Goal: Task Accomplishment & Management: Manage account settings

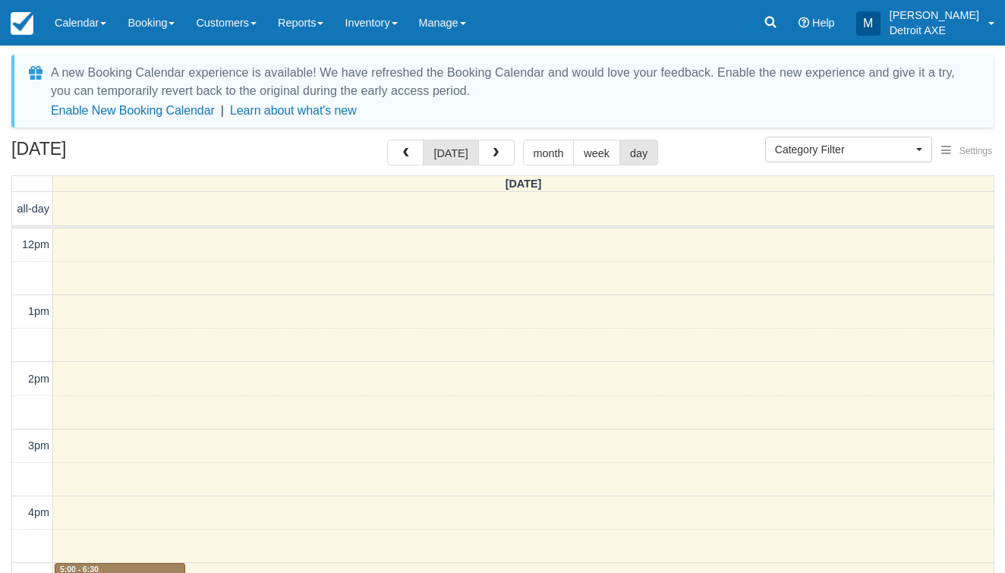
select select
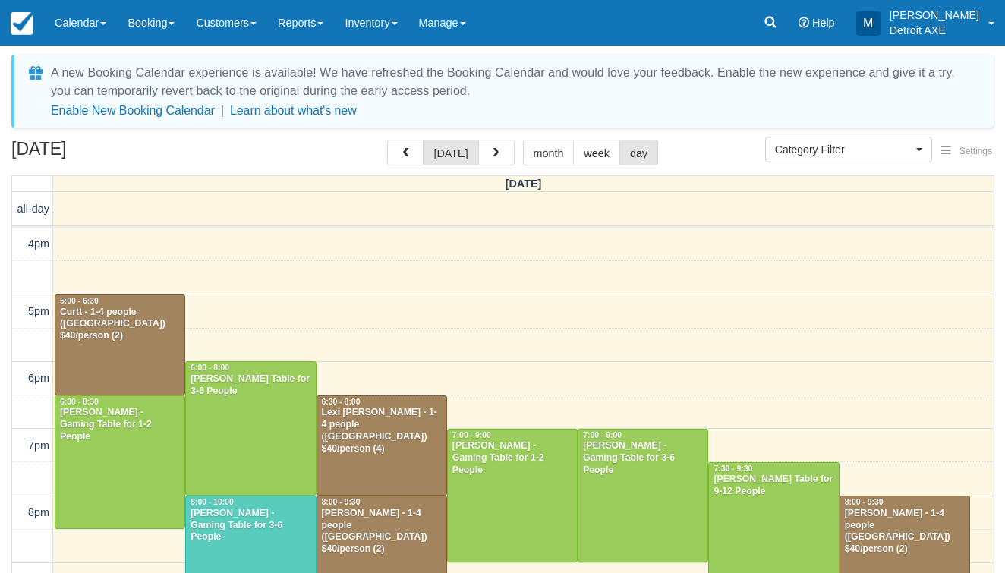
click at [145, 358] on div at bounding box center [119, 344] width 129 height 99
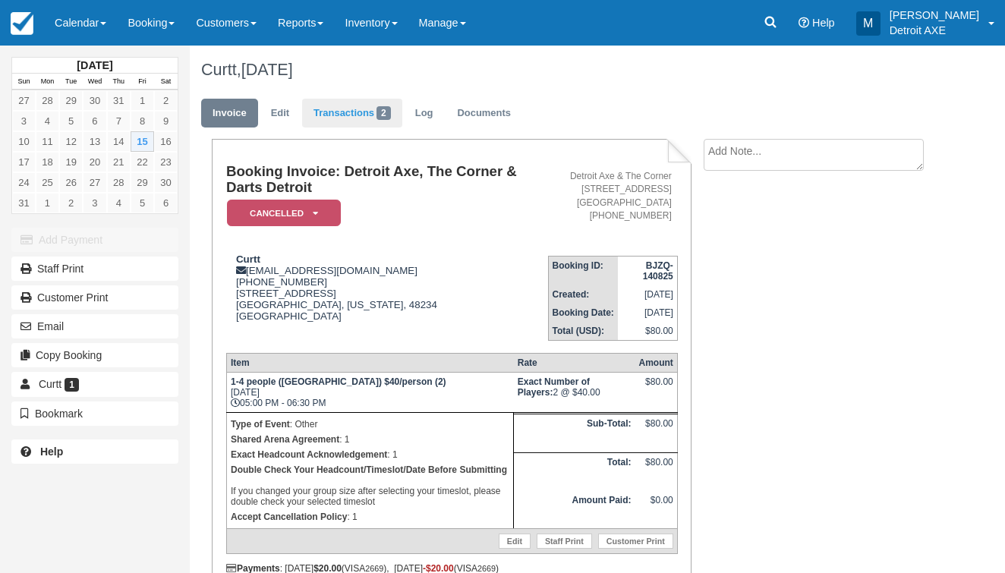
click at [374, 109] on link "Transactions 2" at bounding box center [352, 114] width 100 height 30
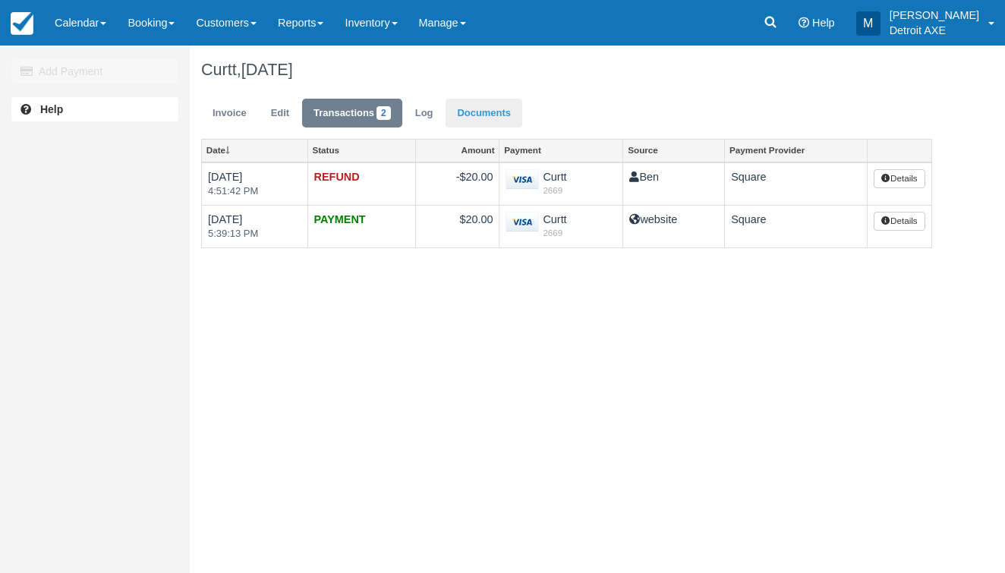
click at [498, 120] on link "Documents" at bounding box center [484, 114] width 77 height 30
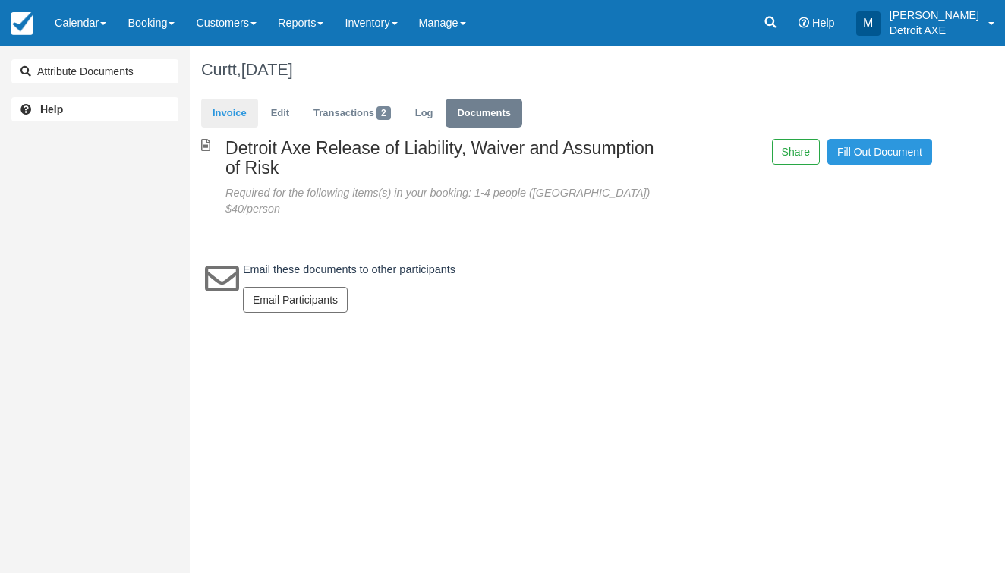
click at [215, 108] on link "Invoice" at bounding box center [229, 114] width 57 height 30
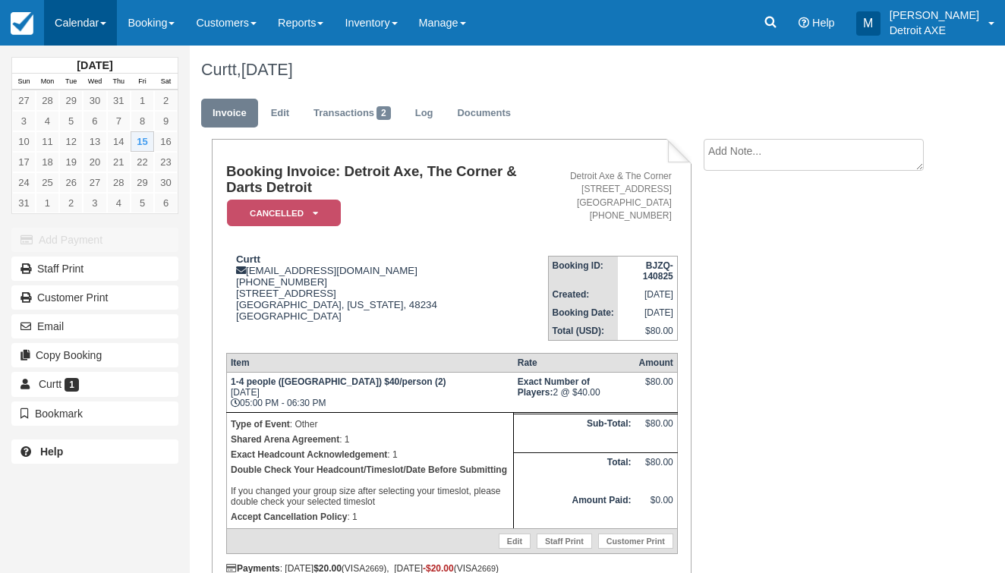
click at [88, 14] on link "Calendar" at bounding box center [80, 23] width 73 height 46
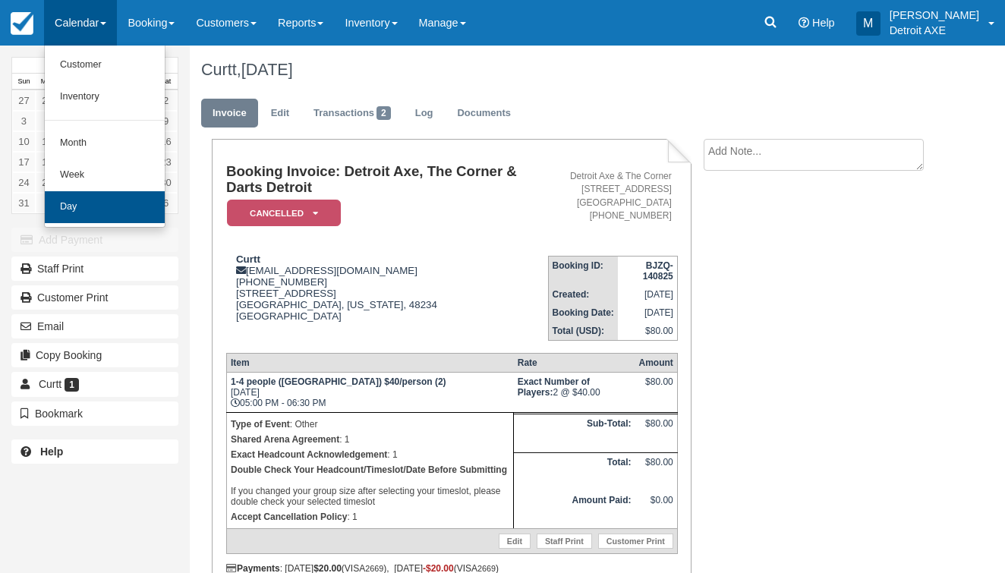
click at [97, 200] on link "Day" at bounding box center [105, 207] width 120 height 32
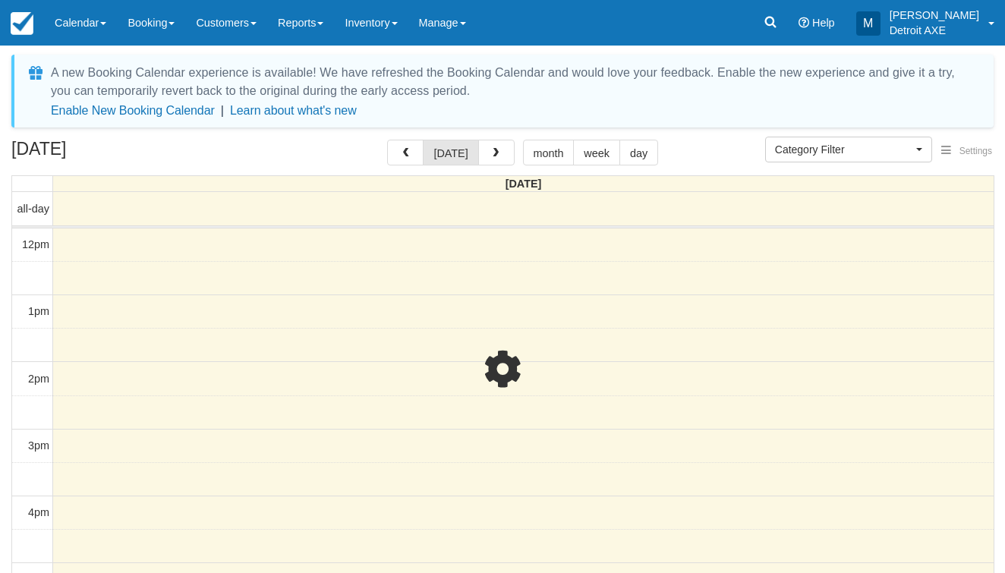
select select
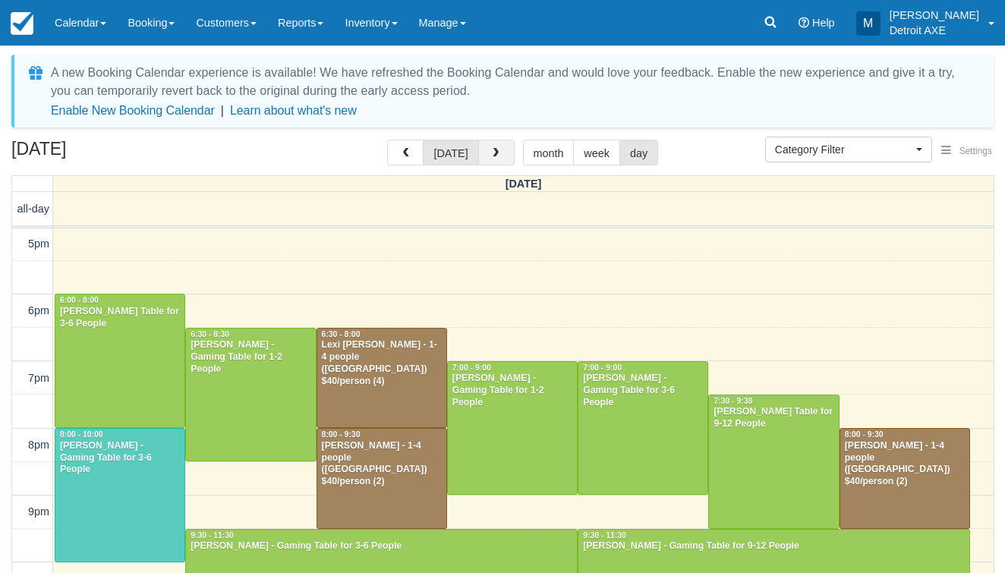
click at [484, 149] on button "button" at bounding box center [496, 153] width 36 height 26
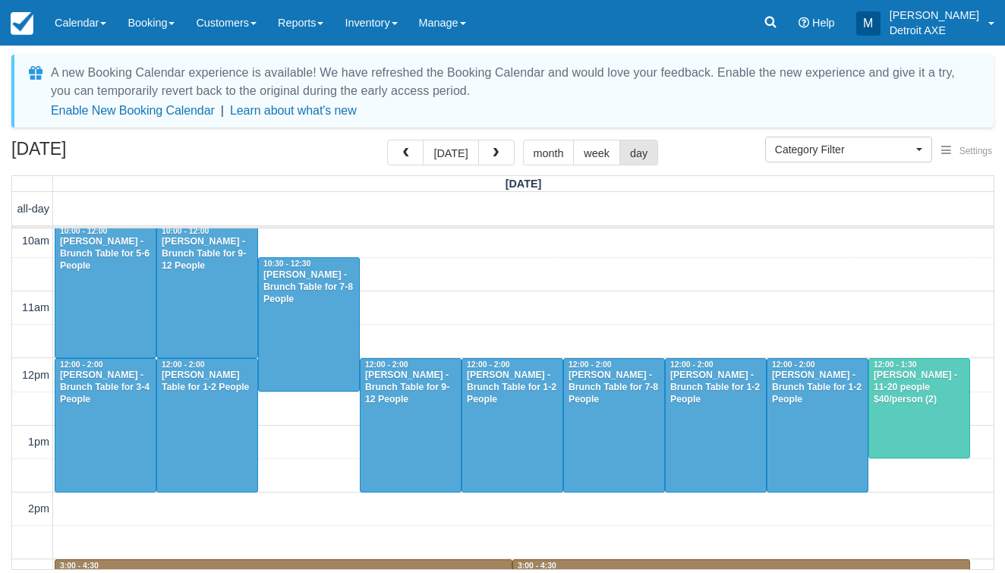
scroll to position [1, 0]
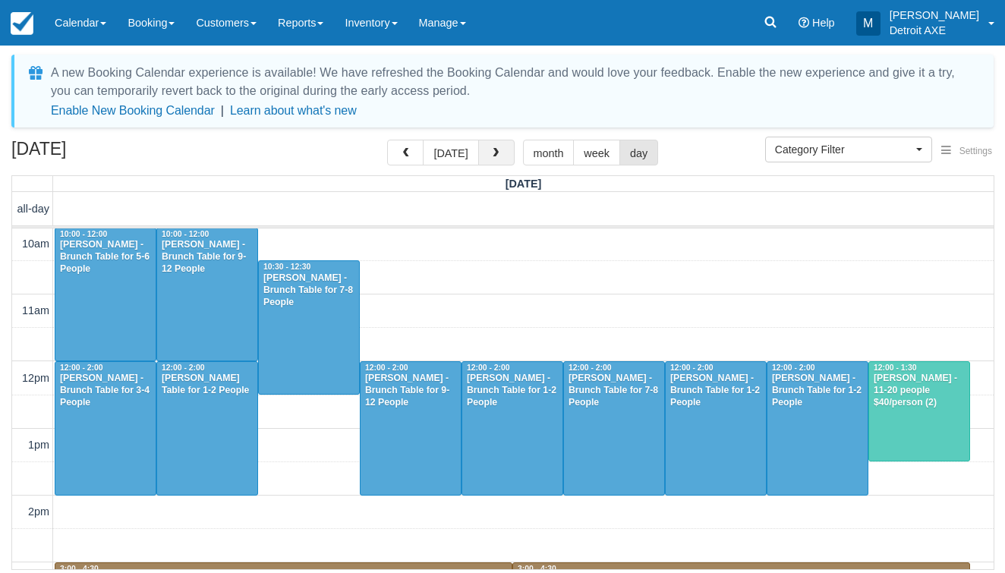
click at [493, 157] on span "button" at bounding box center [495, 153] width 11 height 11
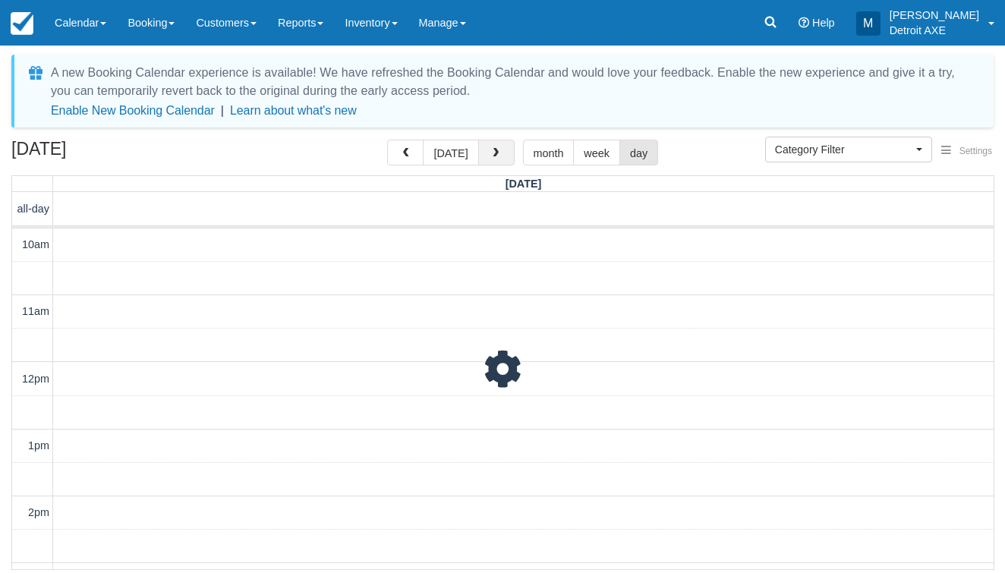
click at [493, 157] on span "button" at bounding box center [495, 153] width 11 height 11
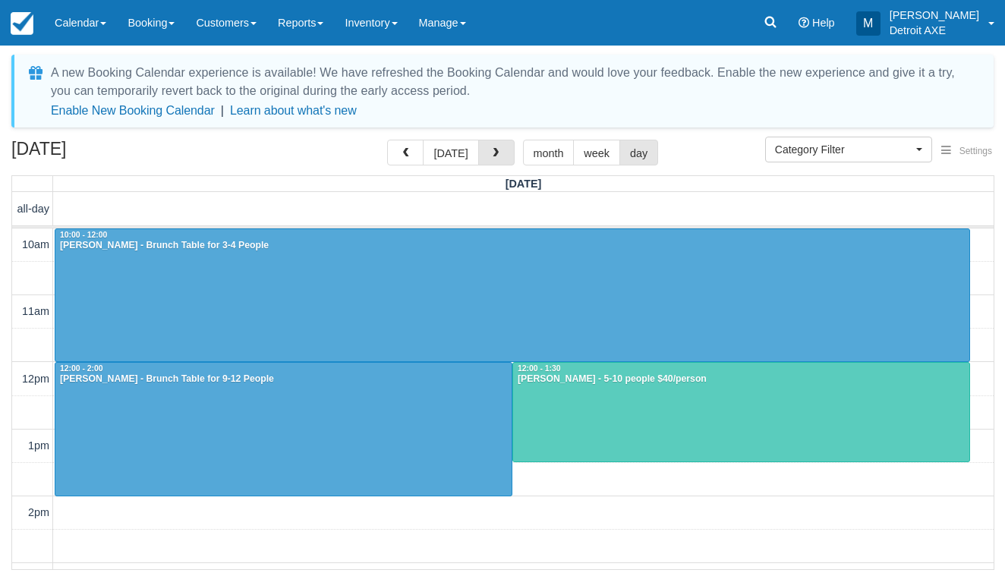
click at [493, 157] on span "button" at bounding box center [495, 153] width 11 height 11
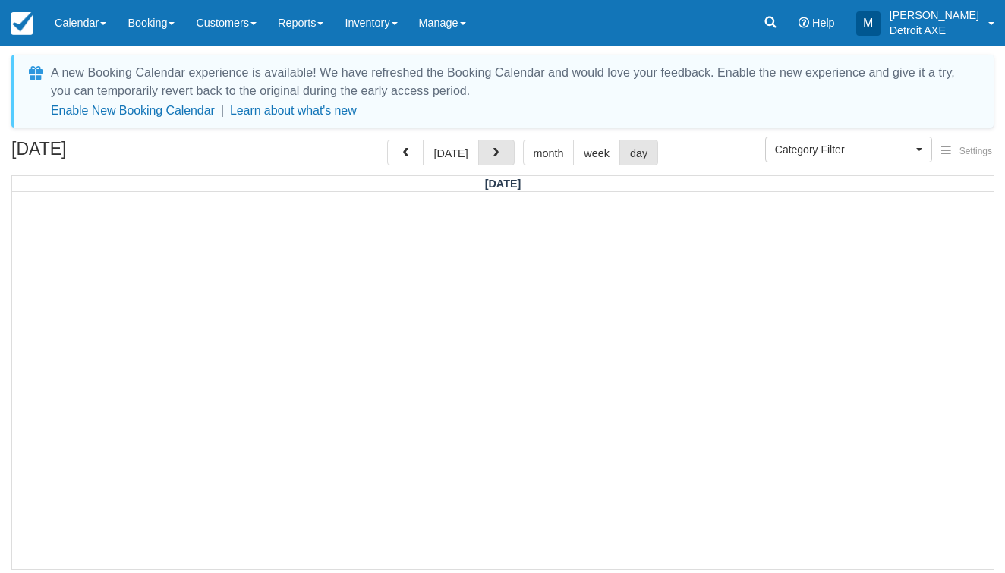
click at [493, 157] on span "button" at bounding box center [495, 153] width 11 height 11
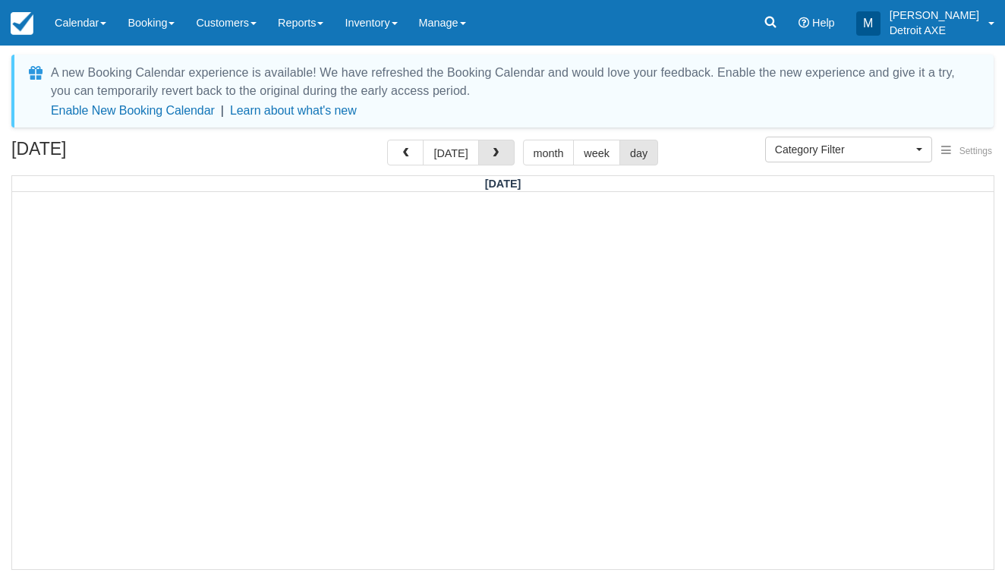
click at [493, 157] on span "button" at bounding box center [495, 153] width 11 height 11
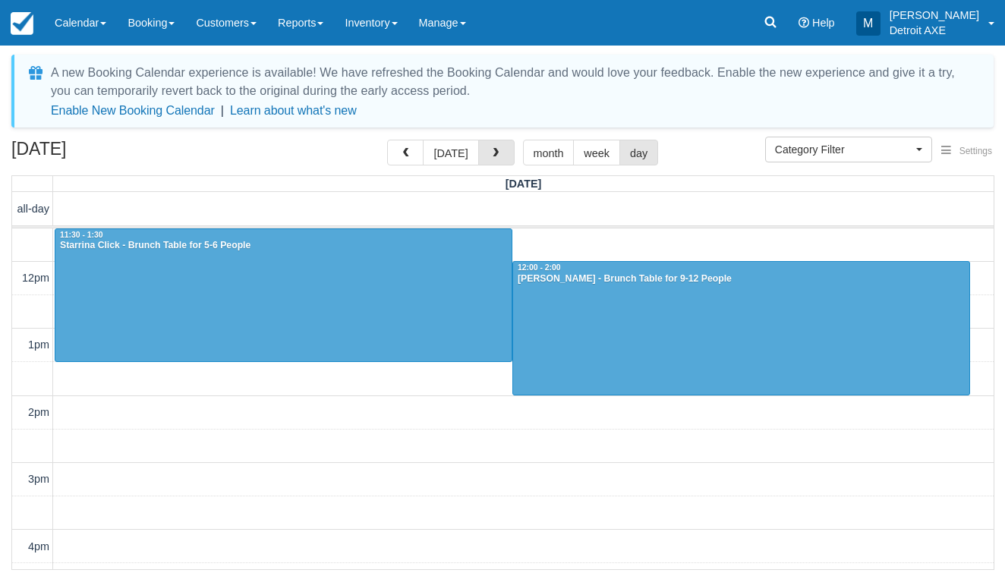
click at [493, 157] on span "button" at bounding box center [495, 153] width 11 height 11
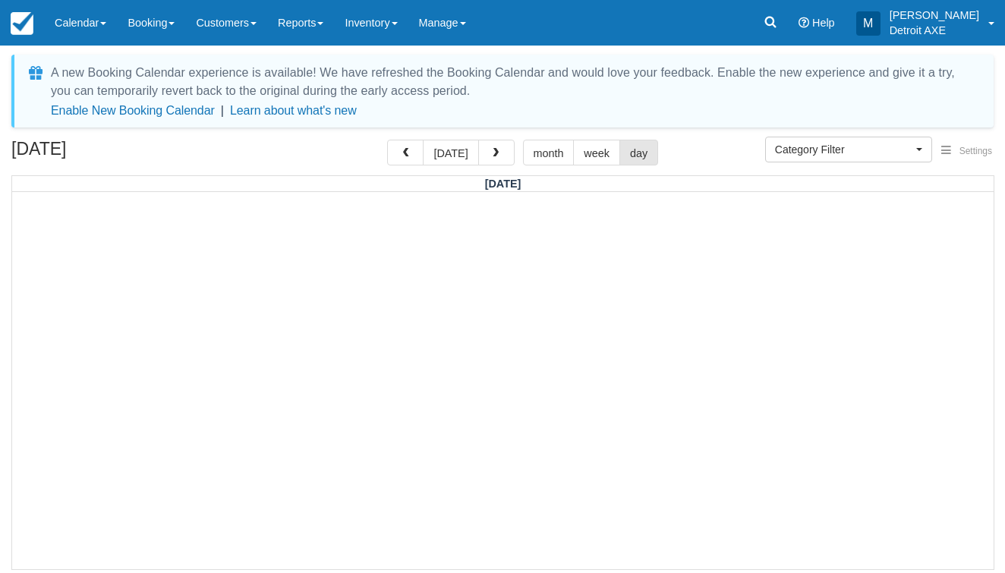
click at [493, 157] on span "button" at bounding box center [495, 153] width 11 height 11
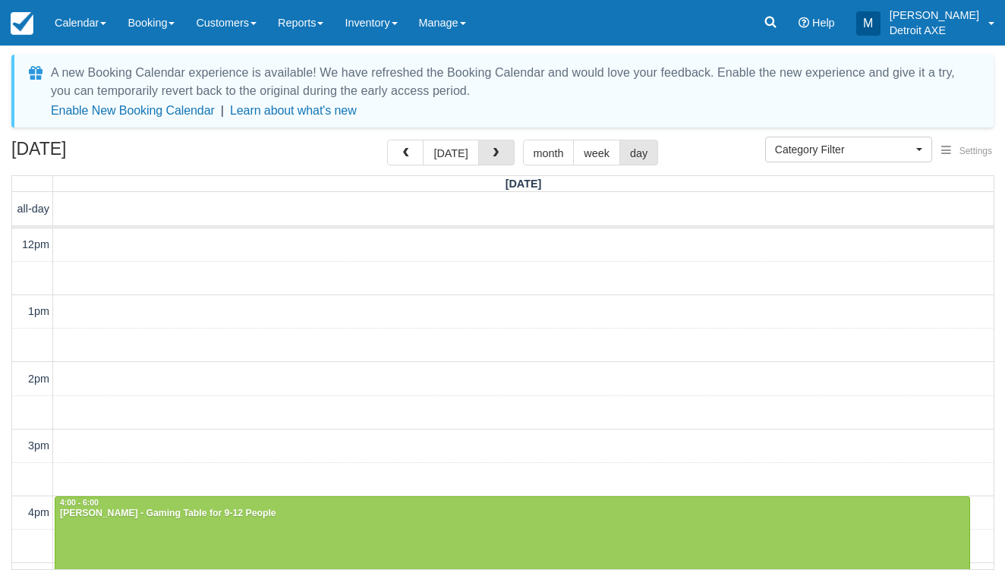
click at [493, 157] on span "button" at bounding box center [495, 153] width 11 height 11
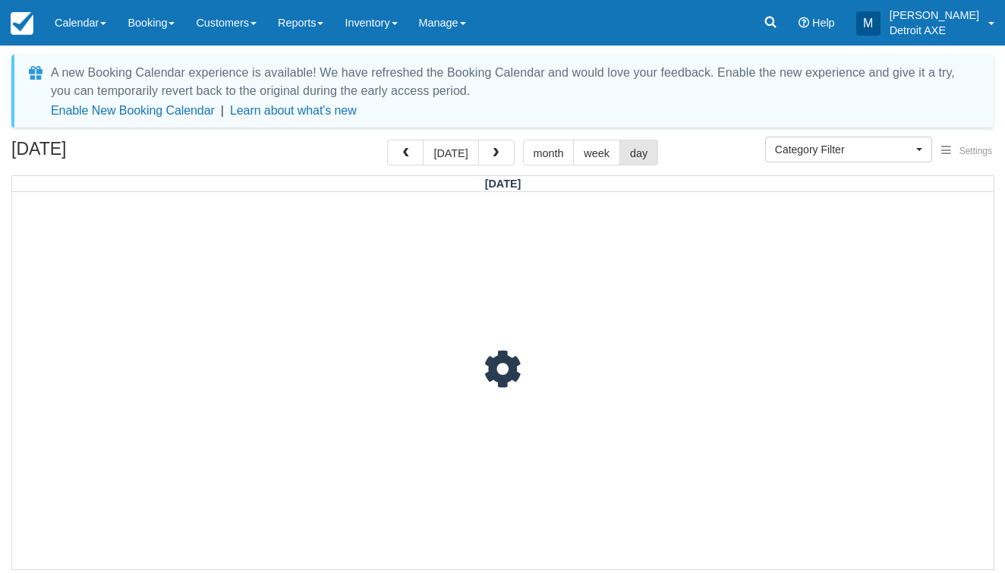
click at [493, 157] on span "button" at bounding box center [495, 153] width 11 height 11
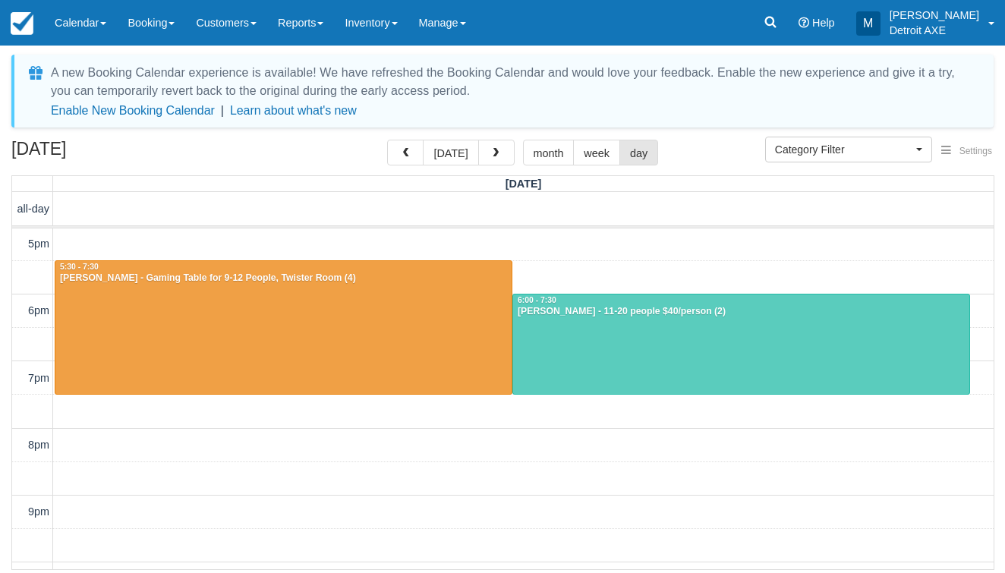
click at [493, 157] on span "button" at bounding box center [495, 153] width 11 height 11
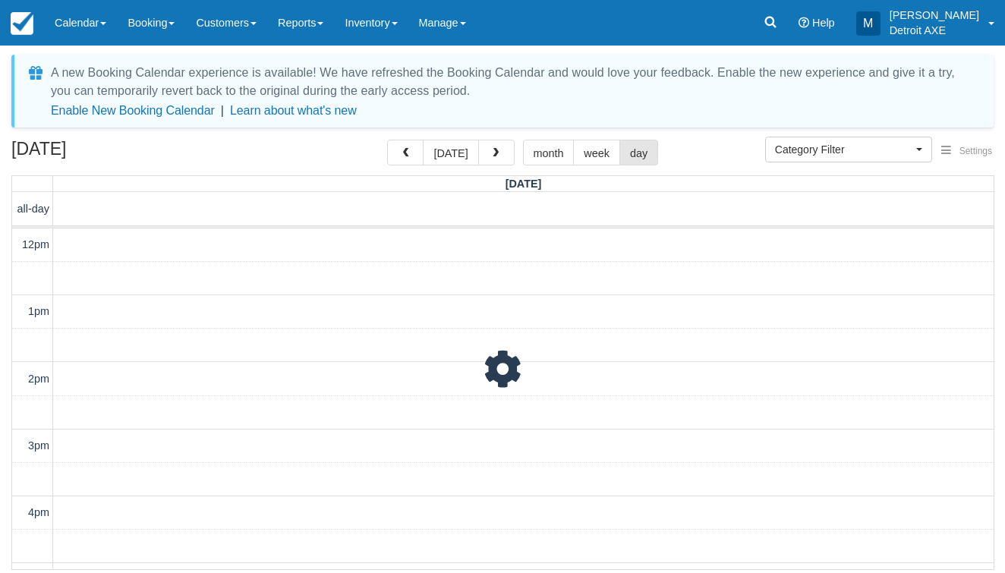
click at [493, 157] on span "button" at bounding box center [495, 153] width 11 height 11
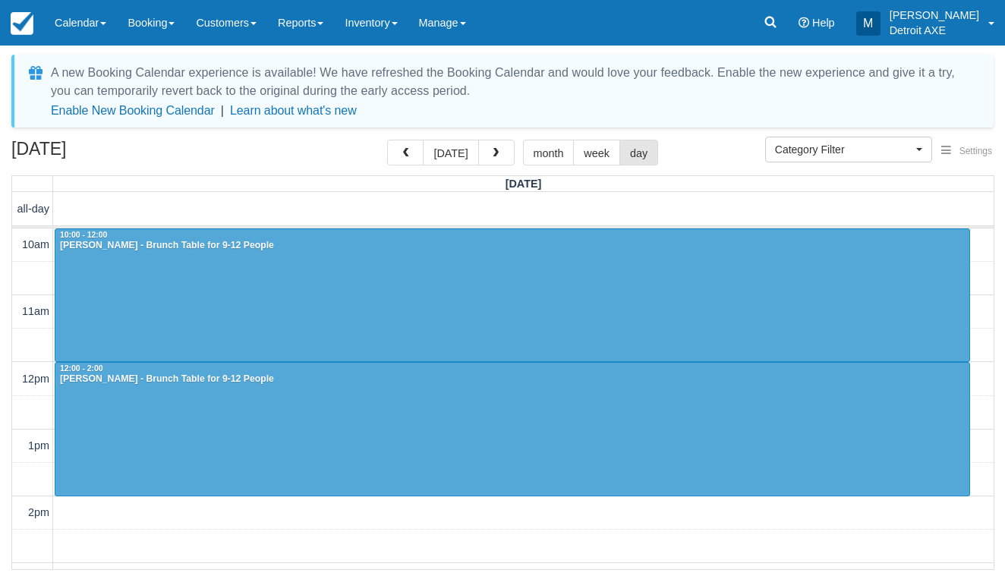
click at [335, 437] on div at bounding box center [512, 429] width 914 height 133
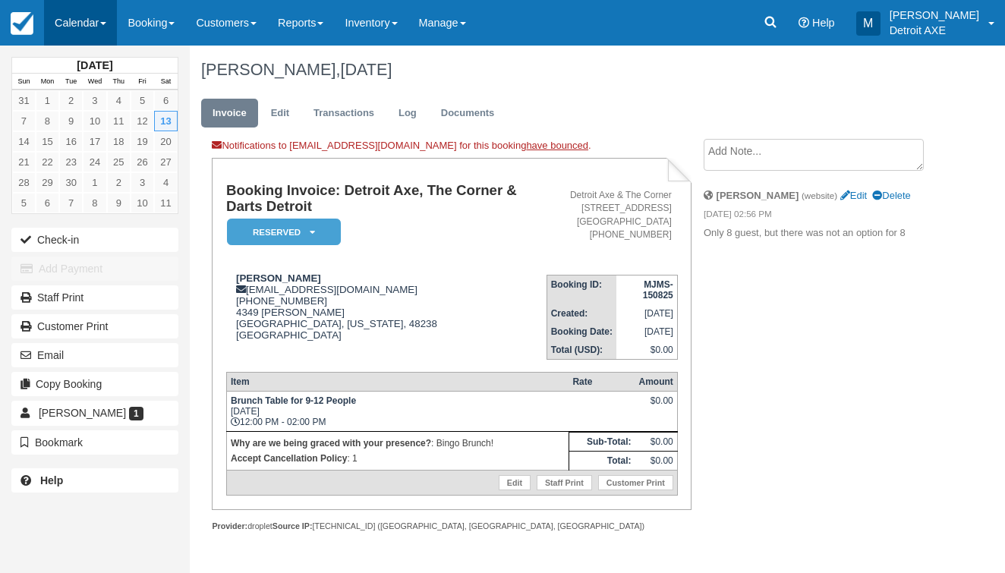
click at [89, 28] on link "Calendar" at bounding box center [80, 23] width 73 height 46
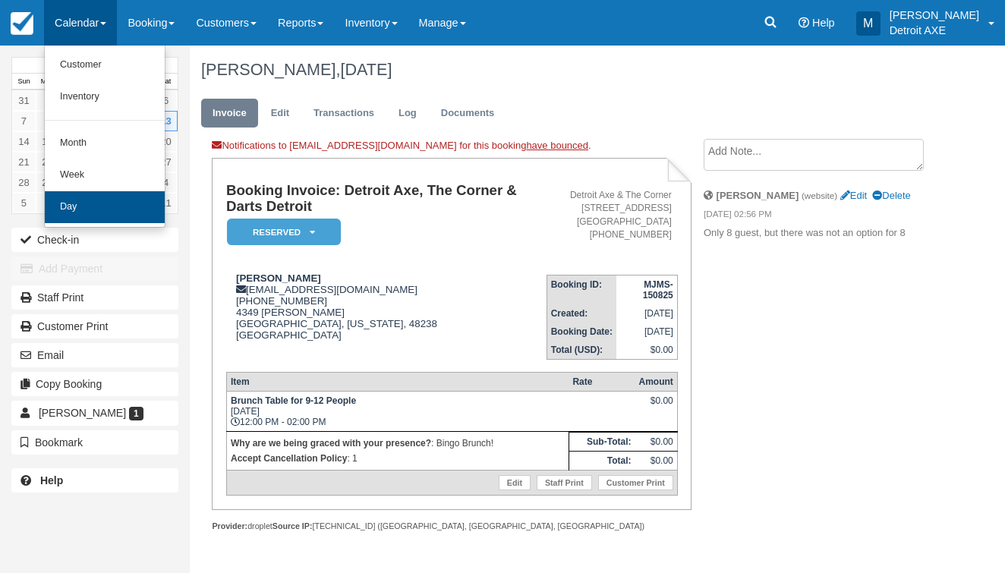
click at [114, 203] on link "Day" at bounding box center [105, 207] width 120 height 32
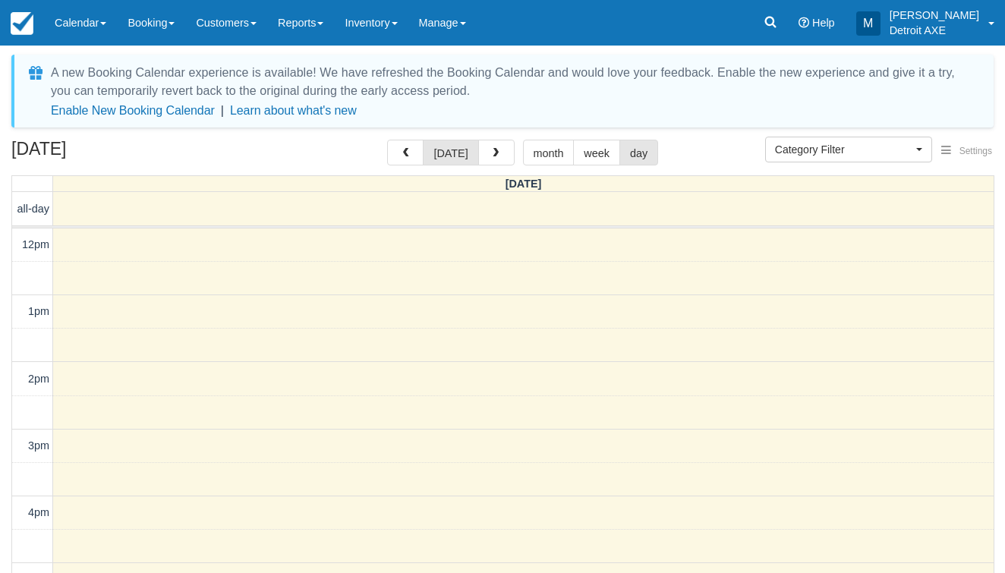
select select
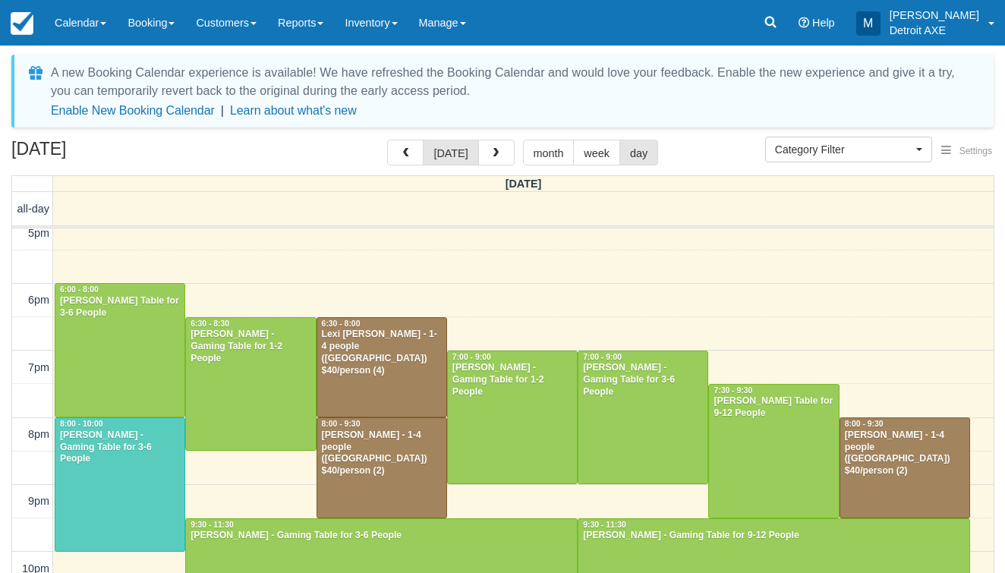
click at [366, 353] on div "Lexi twombley - 1-4 people (Shared Arena) $40/person (4)" at bounding box center [381, 353] width 121 height 49
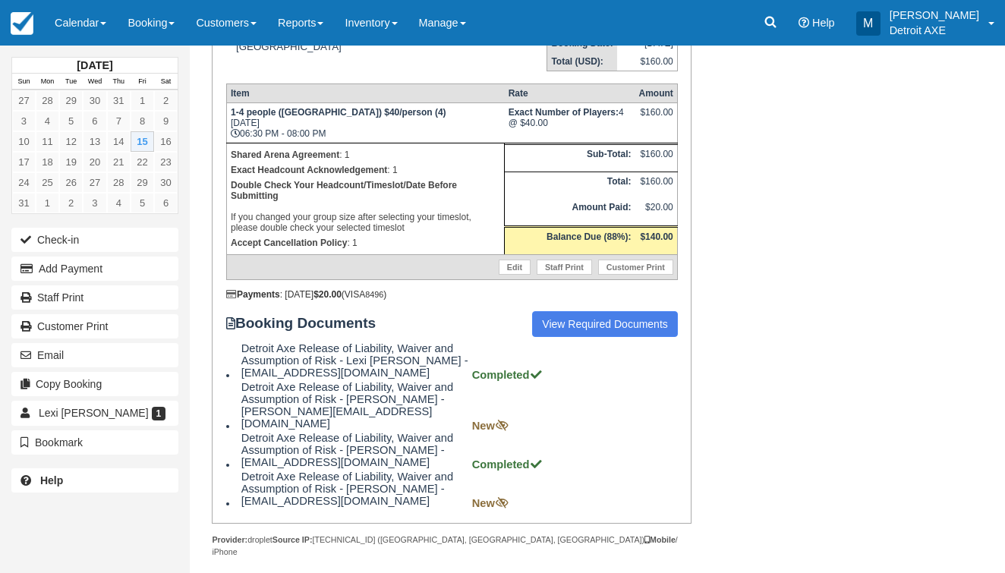
scroll to position [269, 0]
click at [71, 25] on link "Calendar" at bounding box center [80, 23] width 73 height 46
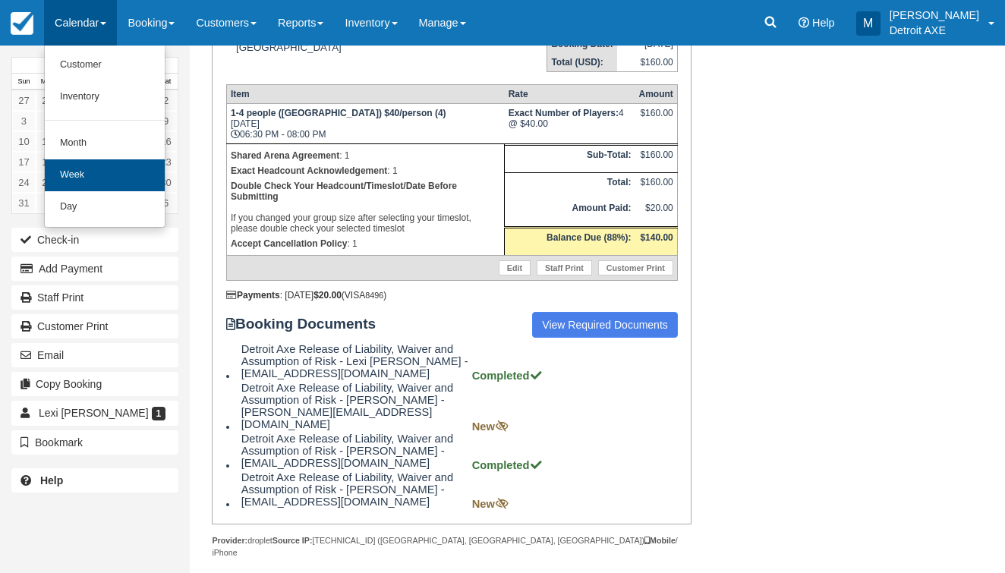
click at [118, 181] on link "Week" at bounding box center [105, 175] width 120 height 32
